Goal: Contribute content: Contribute content

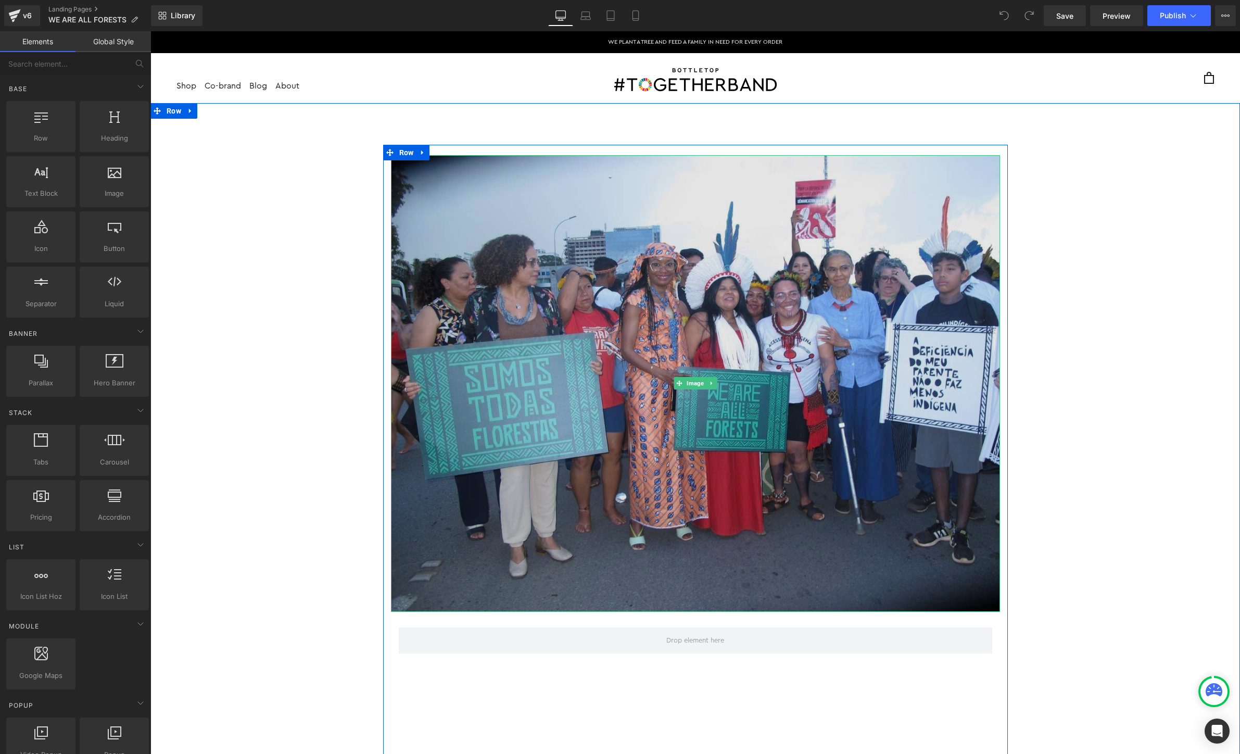
click at [503, 235] on img at bounding box center [695, 383] width 609 height 457
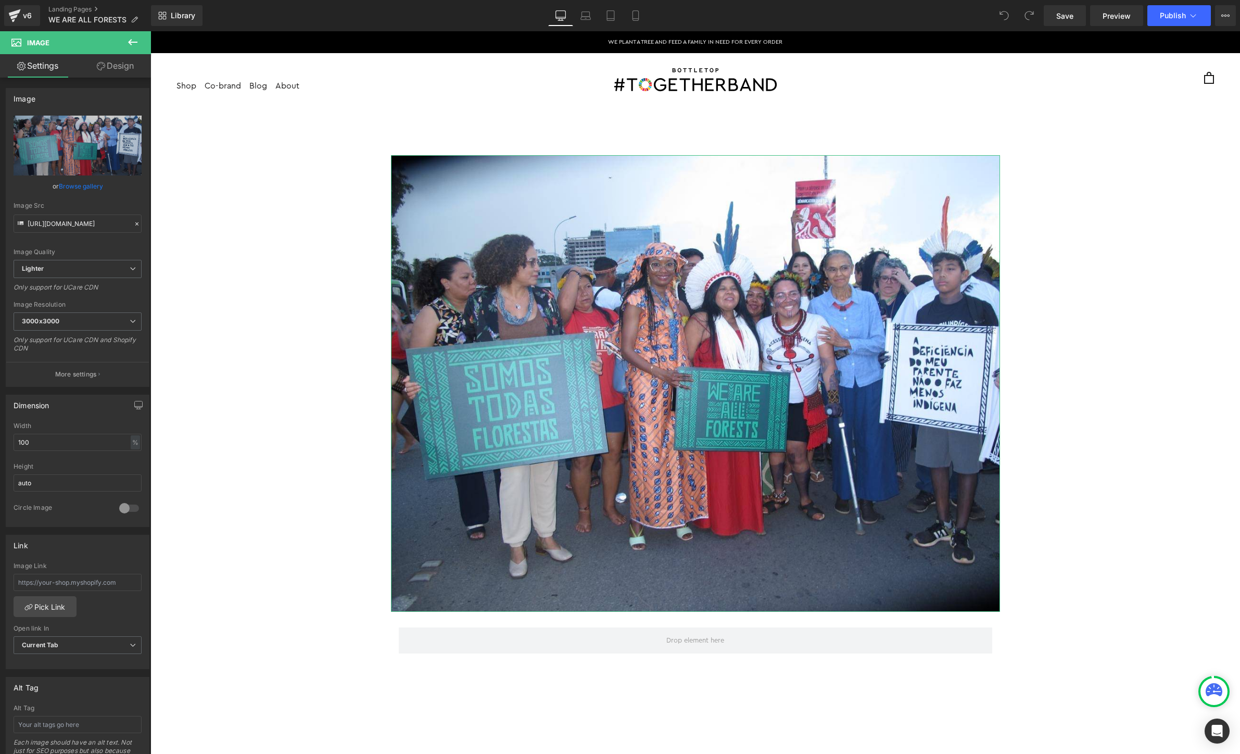
click at [101, 73] on link "Design" at bounding box center [115, 65] width 75 height 23
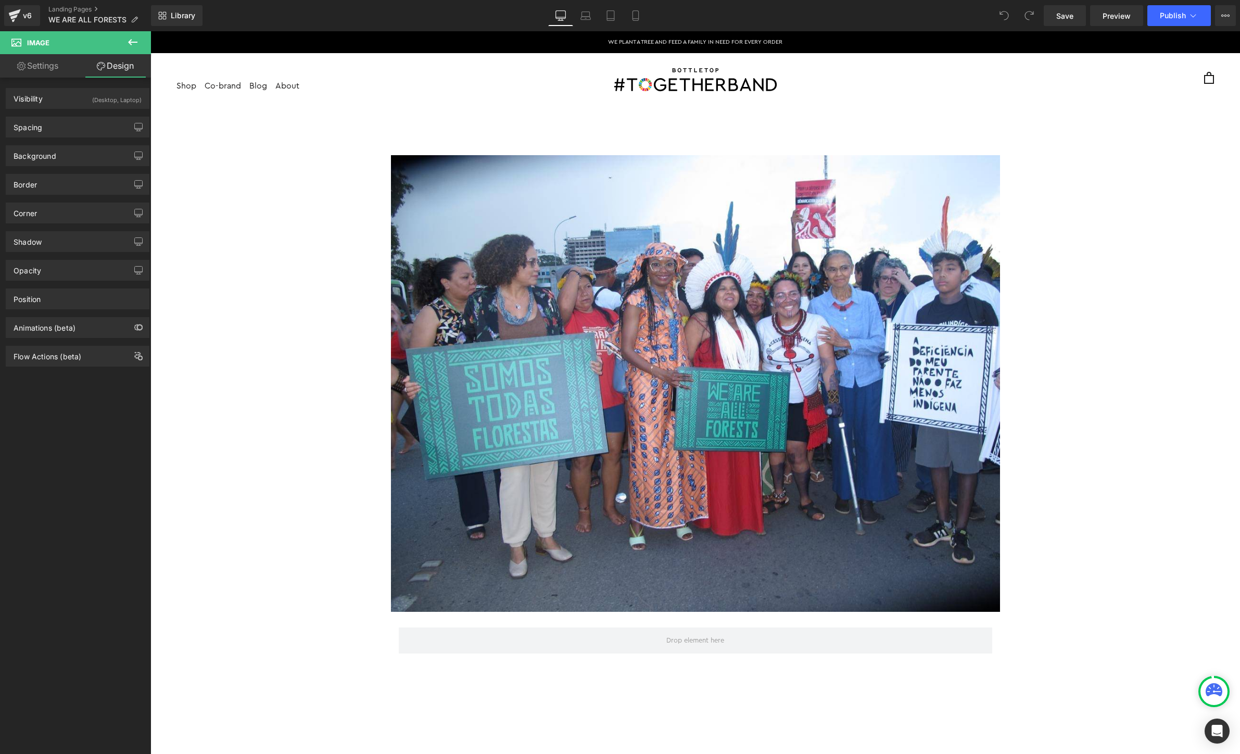
click at [129, 44] on icon at bounding box center [132, 42] width 12 height 12
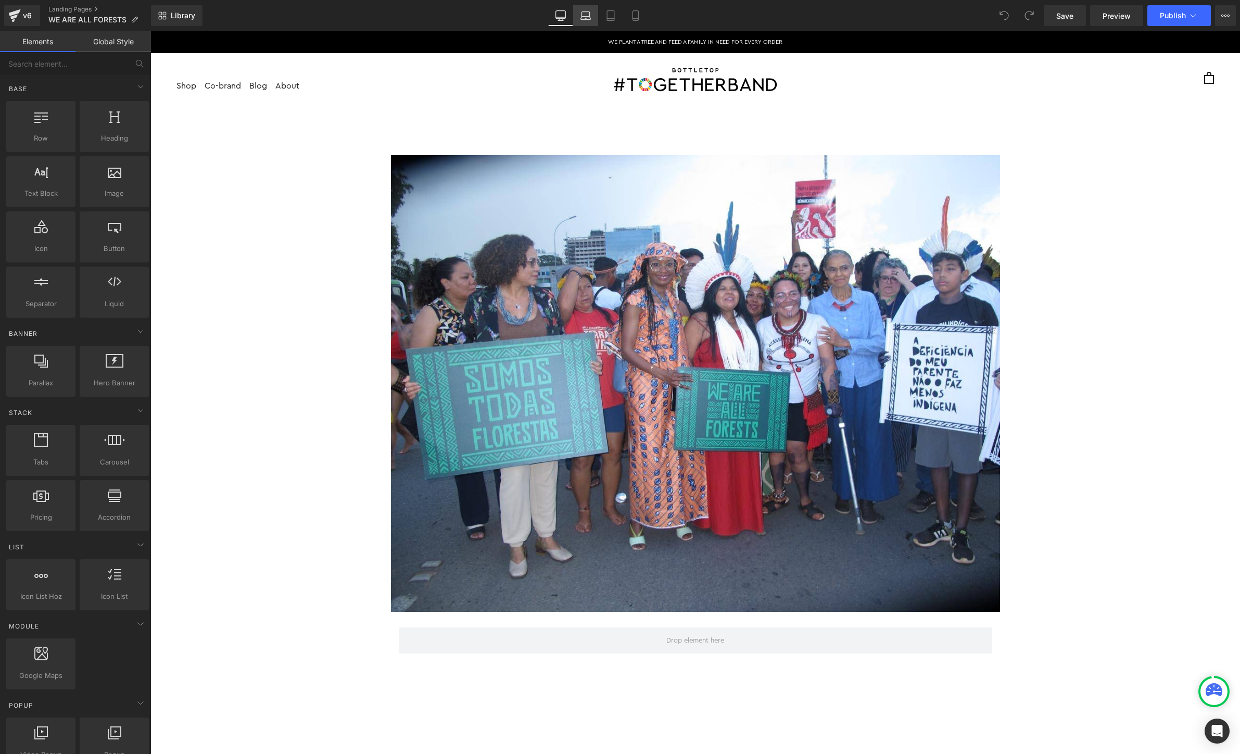
click at [589, 15] on icon at bounding box center [585, 15] width 10 height 10
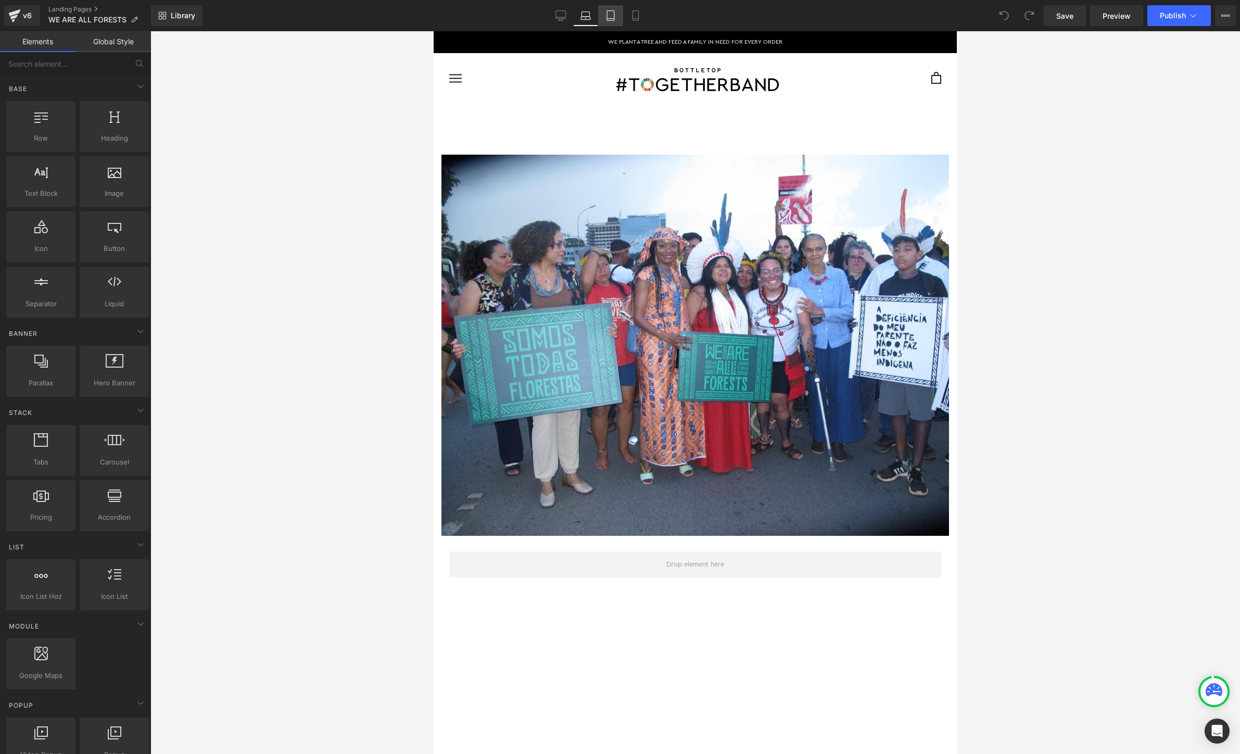
click at [608, 15] on icon at bounding box center [610, 15] width 10 height 10
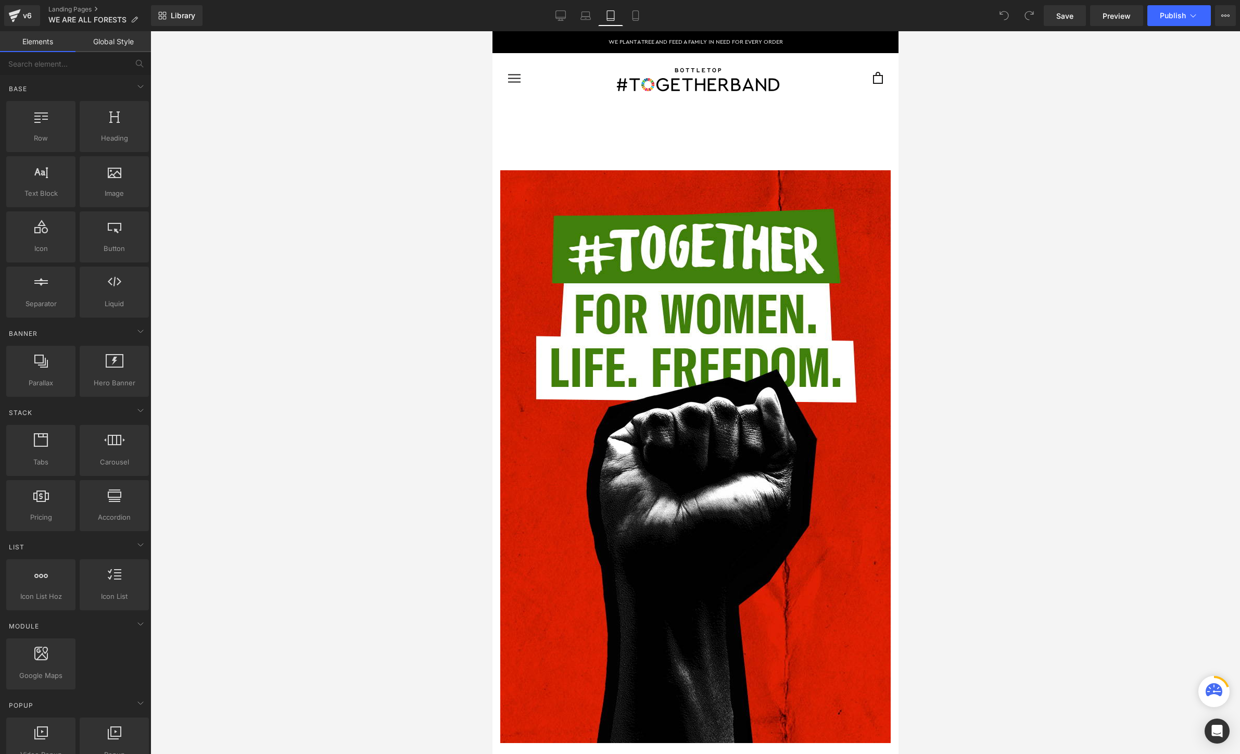
scroll to position [71, 0]
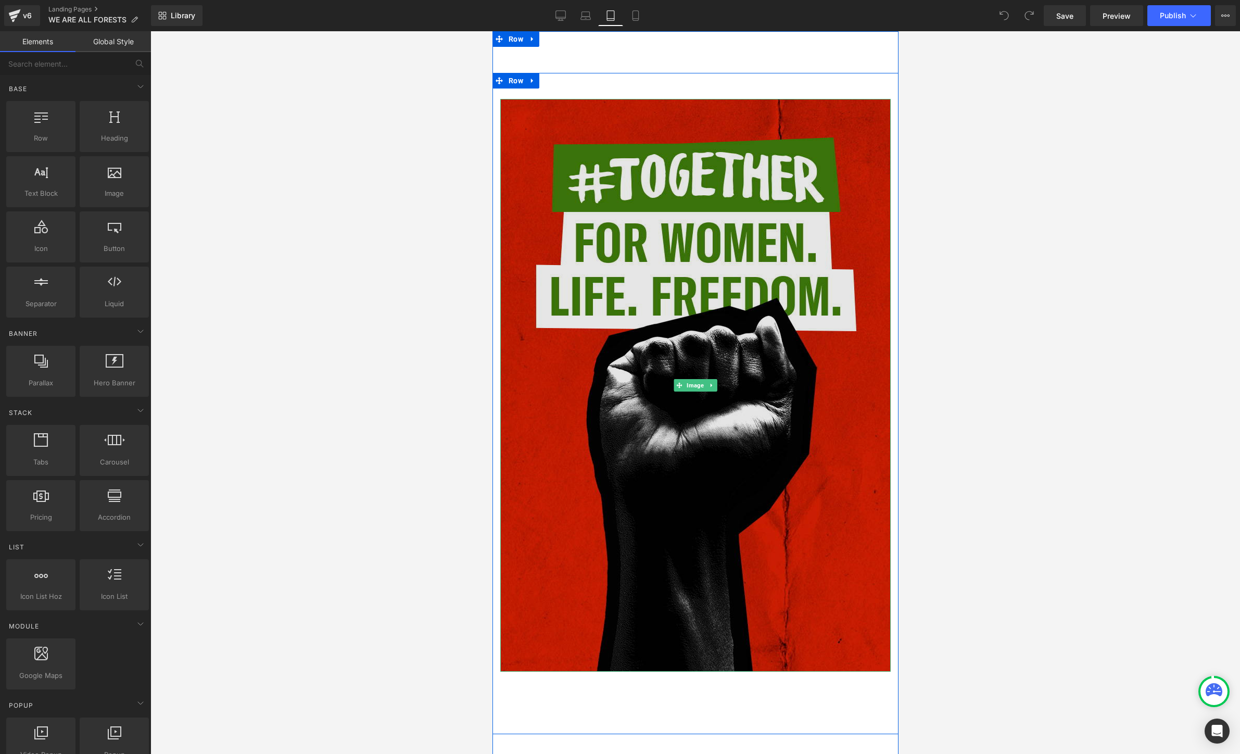
click at [639, 258] on img at bounding box center [695, 385] width 390 height 573
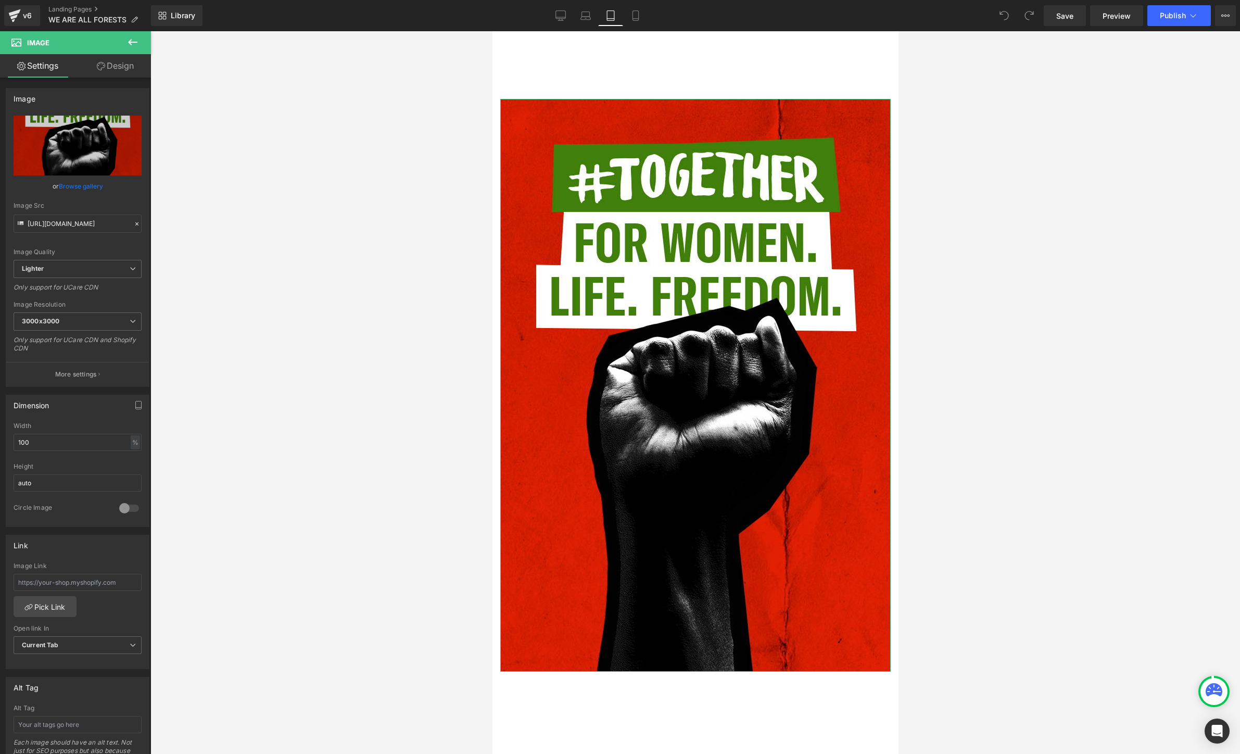
click at [83, 190] on link "Browse gallery" at bounding box center [81, 186] width 44 height 18
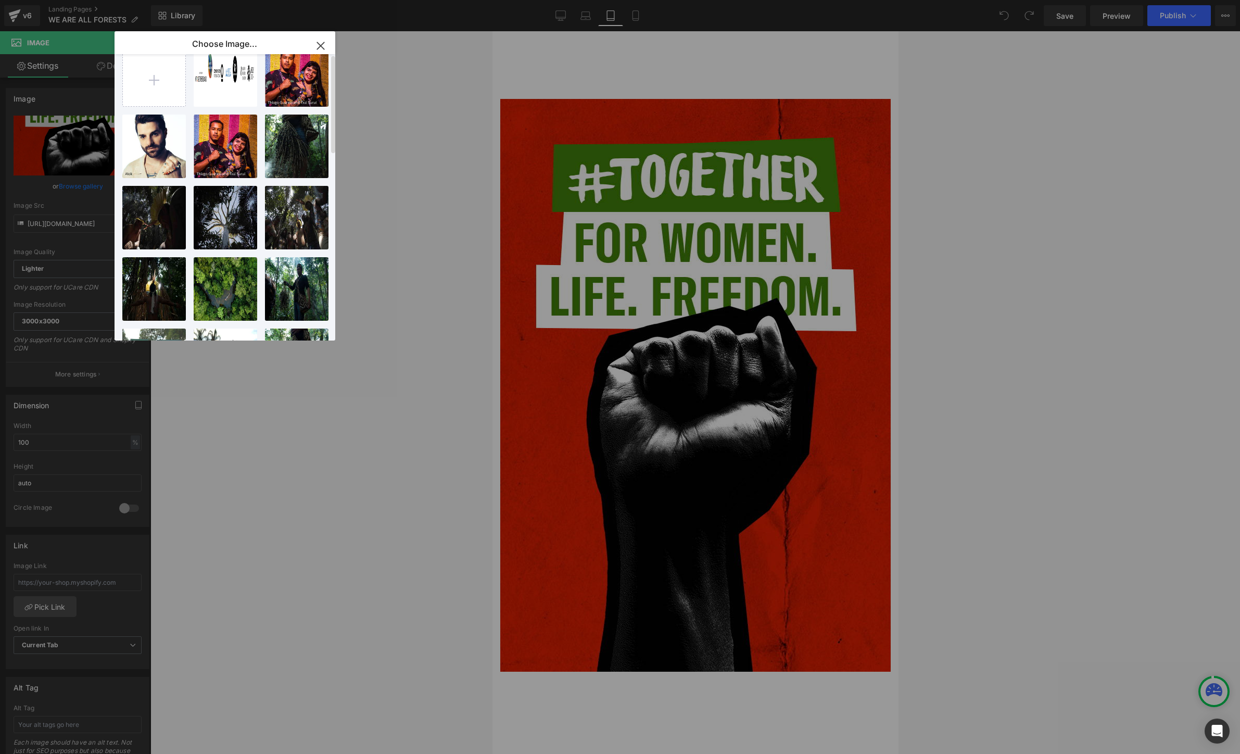
scroll to position [0, 0]
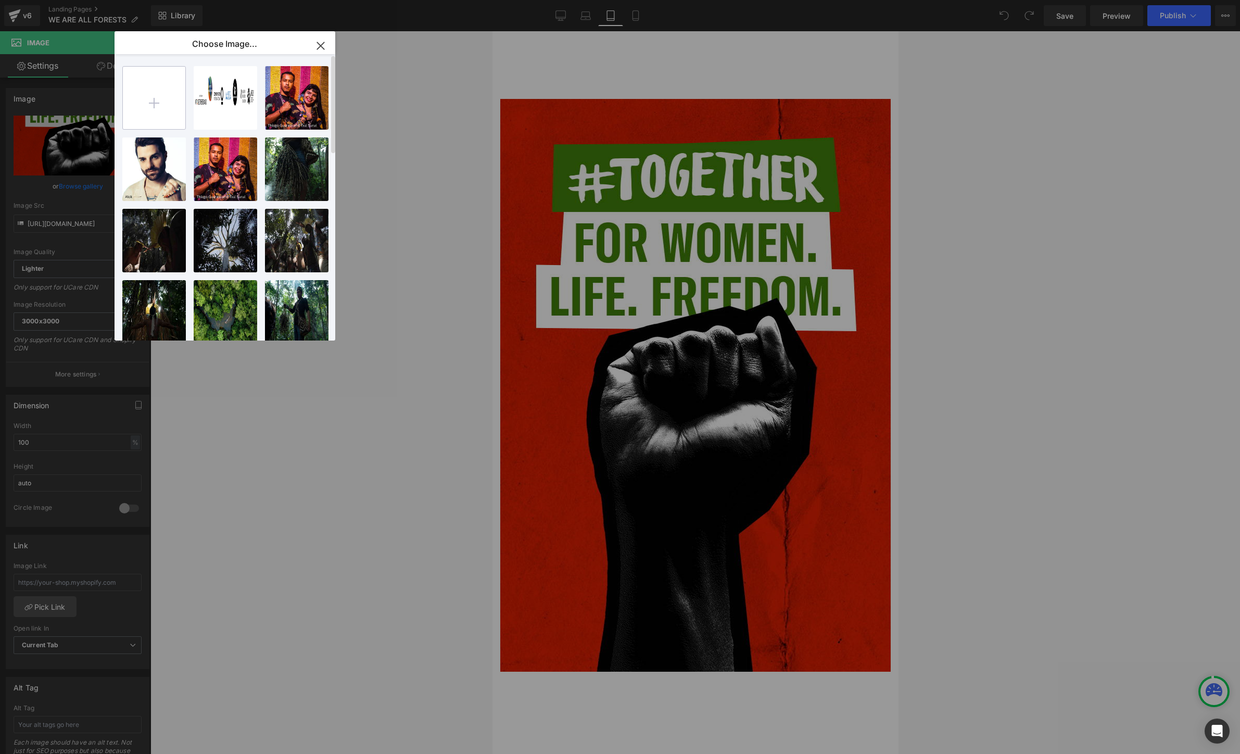
click at [162, 91] on input "file" at bounding box center [154, 98] width 62 height 62
click at [147, 96] on input "file" at bounding box center [154, 98] width 62 height 62
type input "C:\fakepath\IMG_1464.JPG"
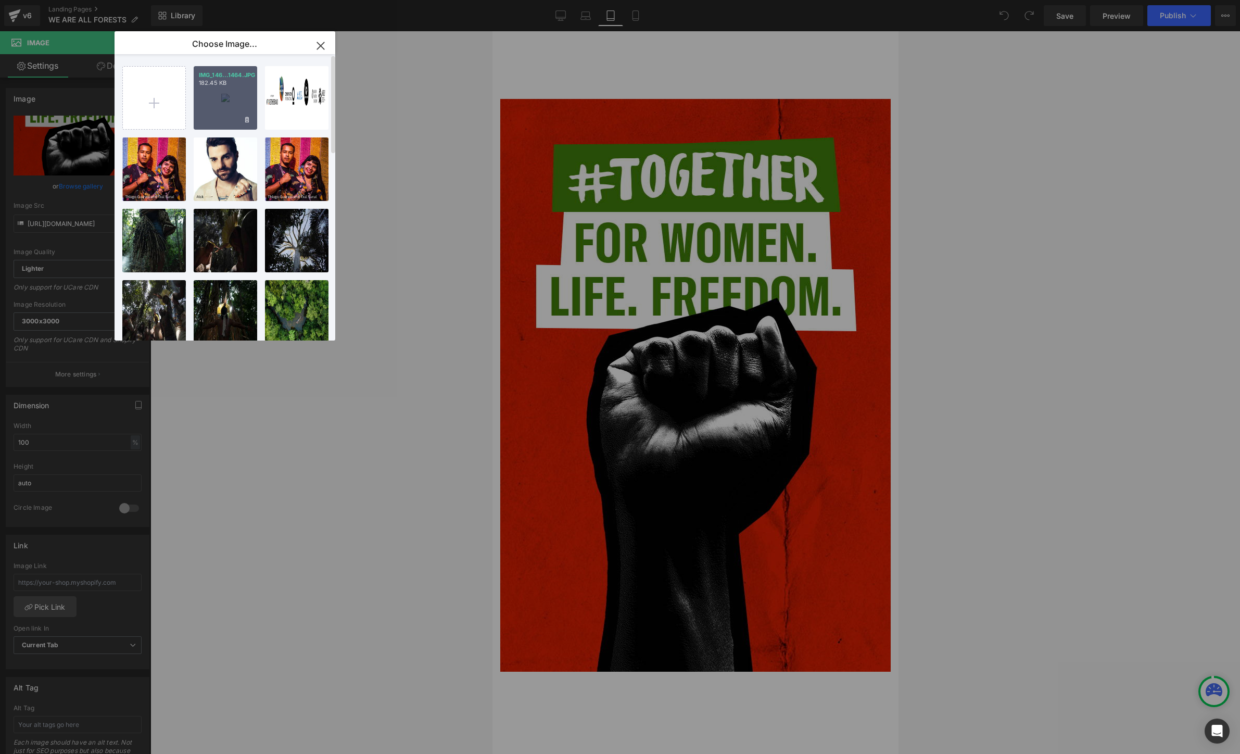
click at [208, 96] on div "IMG_146...1464.JPG 182.45 KB" at bounding box center [226, 98] width 64 height 64
type input "[URL][DOMAIN_NAME]"
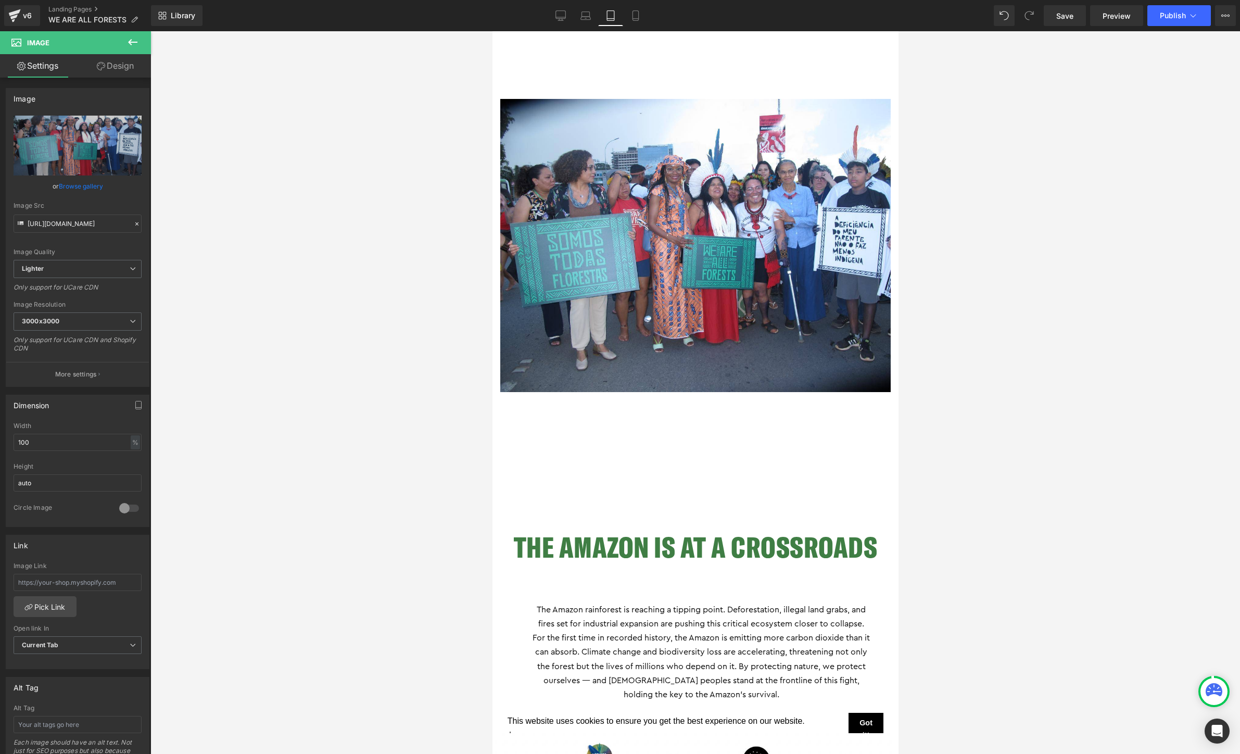
click at [979, 418] on div at bounding box center [694, 392] width 1089 height 722
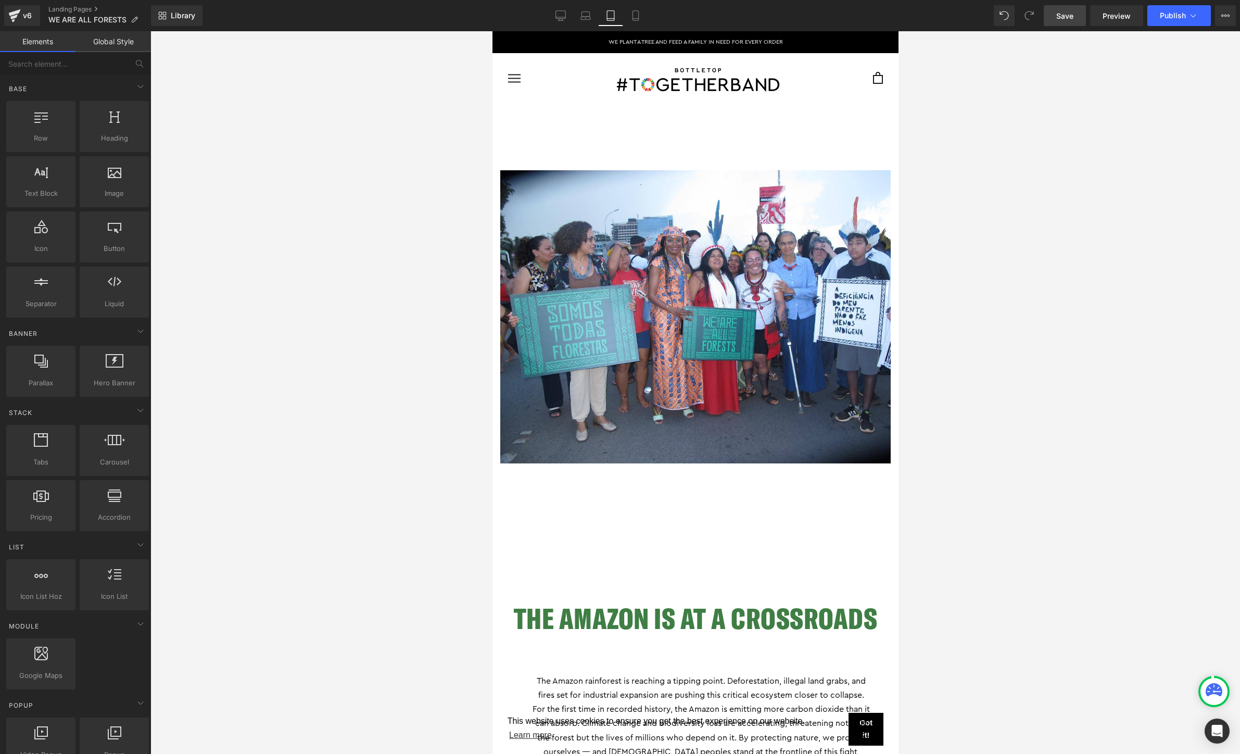
click at [1067, 23] on link "Save" at bounding box center [1065, 15] width 42 height 21
click at [1172, 26] on div "Library Tablet Desktop Laptop Tablet Mobile Save Preview Publish Scheduled View…" at bounding box center [695, 15] width 1089 height 31
click at [1172, 15] on span "Publish" at bounding box center [1173, 15] width 26 height 8
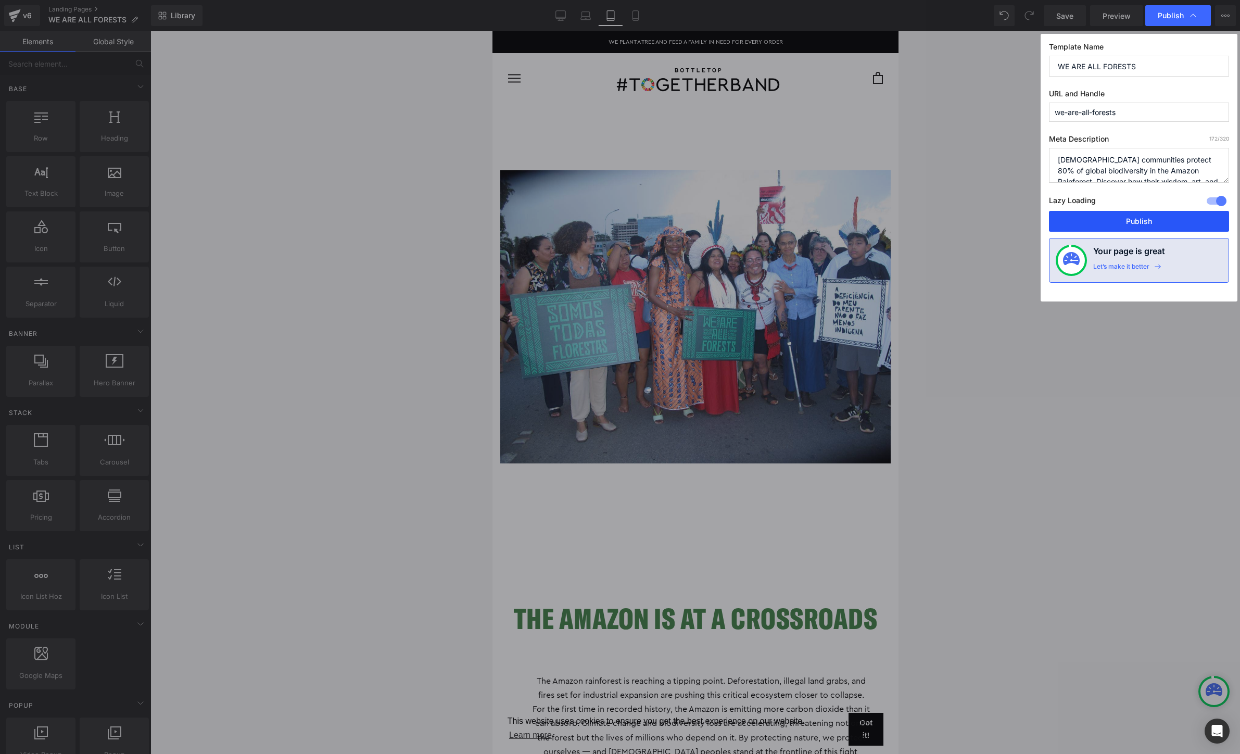
click at [1137, 223] on button "Publish" at bounding box center [1139, 221] width 180 height 21
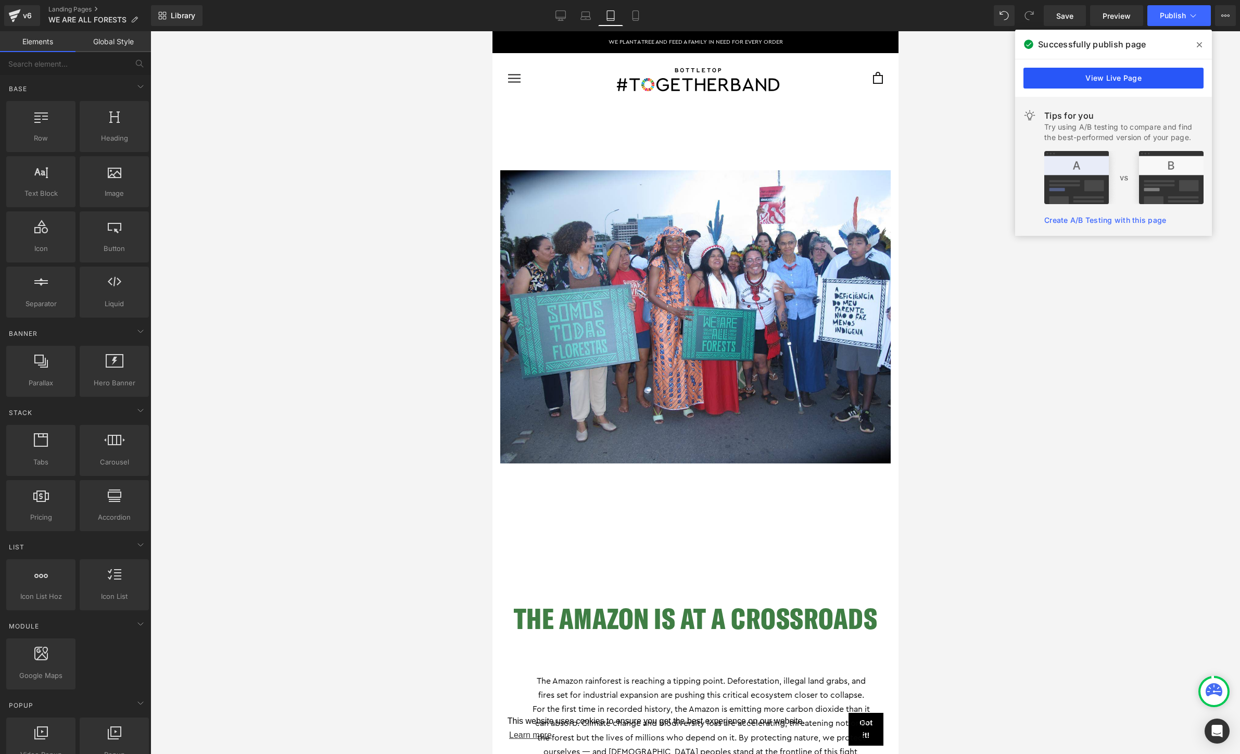
click at [1120, 79] on link "View Live Page" at bounding box center [1113, 78] width 180 height 21
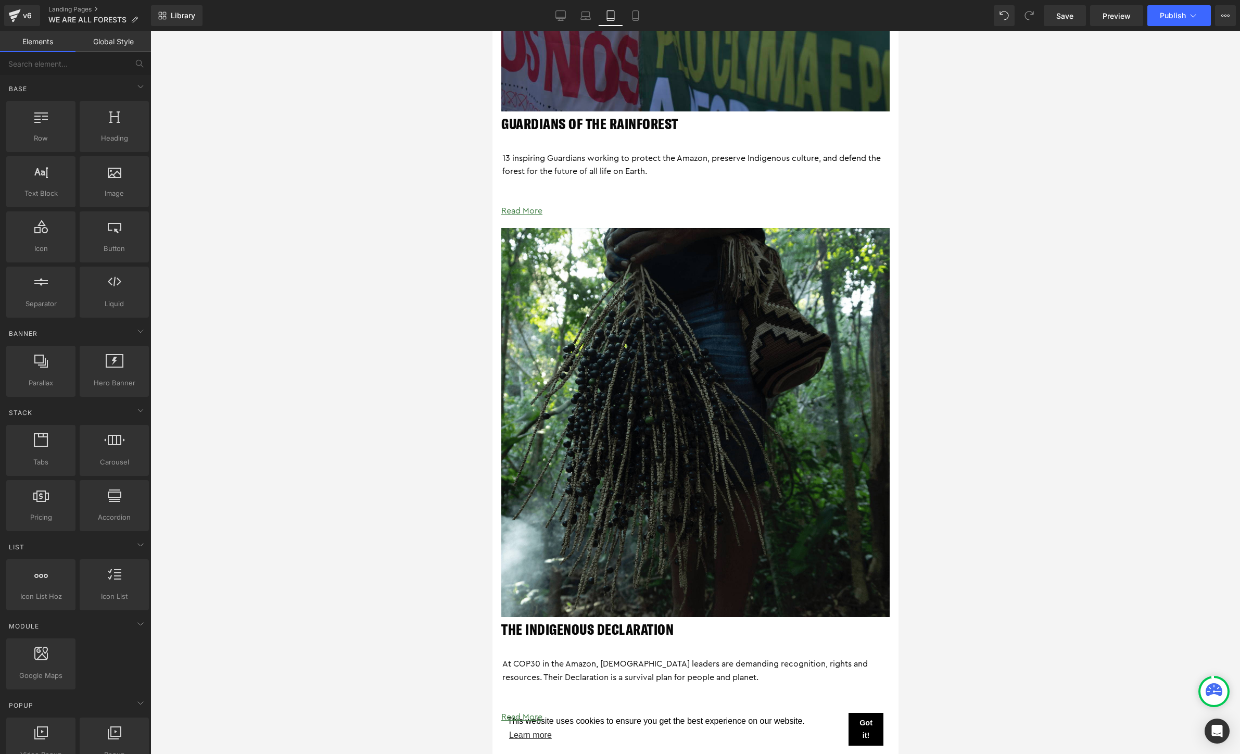
scroll to position [2128, 0]
